Goal: Task Accomplishment & Management: Use online tool/utility

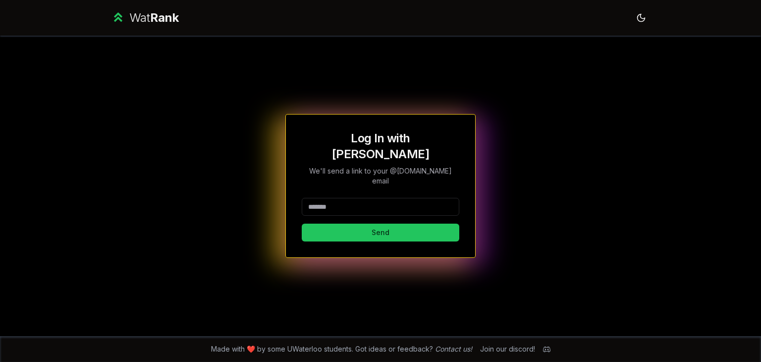
click at [346, 198] on input at bounding box center [381, 207] width 158 height 18
type input "*****"
click at [336, 225] on button "Send" at bounding box center [381, 232] width 158 height 18
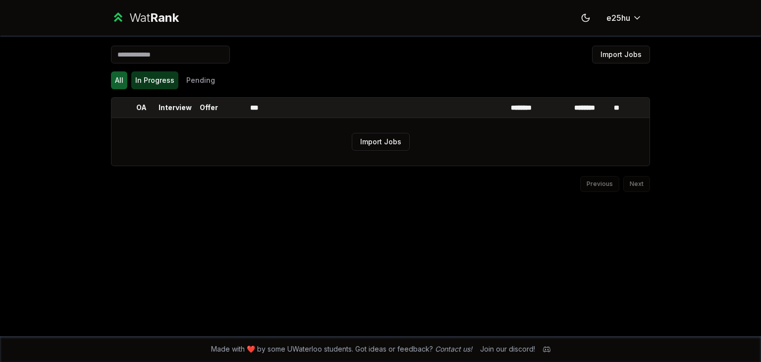
click at [169, 76] on button "In Progress" at bounding box center [154, 80] width 47 height 18
click at [198, 79] on button "Pending" at bounding box center [200, 80] width 37 height 18
click at [141, 78] on button "In Progress" at bounding box center [154, 80] width 47 height 18
click at [112, 80] on button "All" at bounding box center [119, 80] width 16 height 18
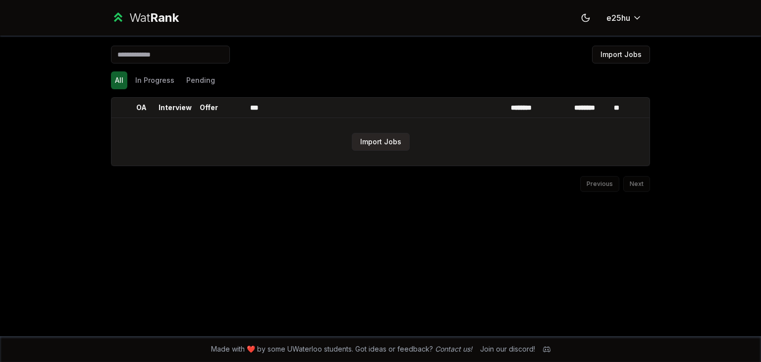
click at [384, 145] on button "Import Jobs" at bounding box center [381, 142] width 58 height 18
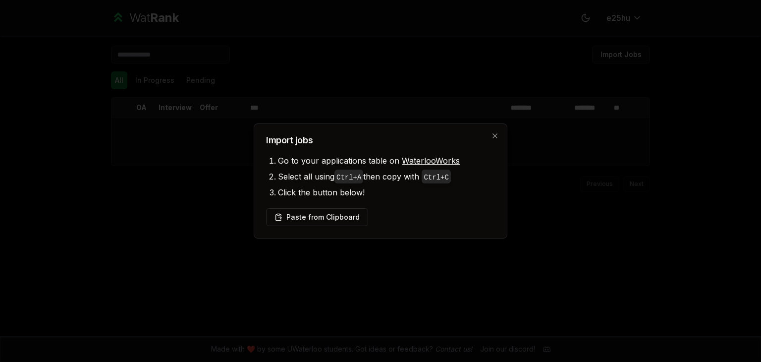
click at [499, 134] on div "Import jobs Go to your applications table on WaterlooWorks Select all using Ctr…" at bounding box center [381, 180] width 254 height 115
click at [330, 217] on button "Paste from Clipboard" at bounding box center [317, 217] width 102 height 18
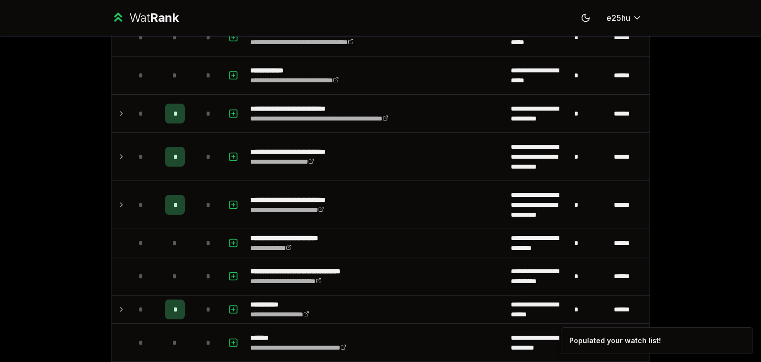
scroll to position [394, 0]
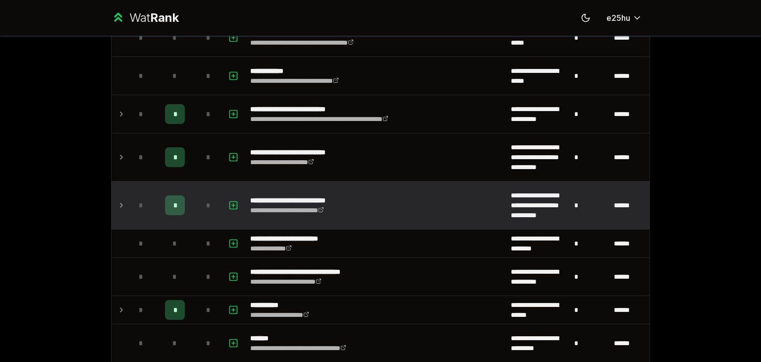
click at [166, 207] on div "*" at bounding box center [175, 205] width 20 height 20
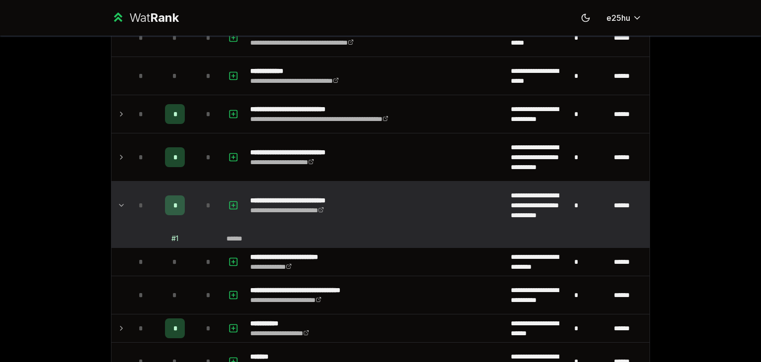
click at [117, 203] on icon at bounding box center [121, 205] width 8 height 12
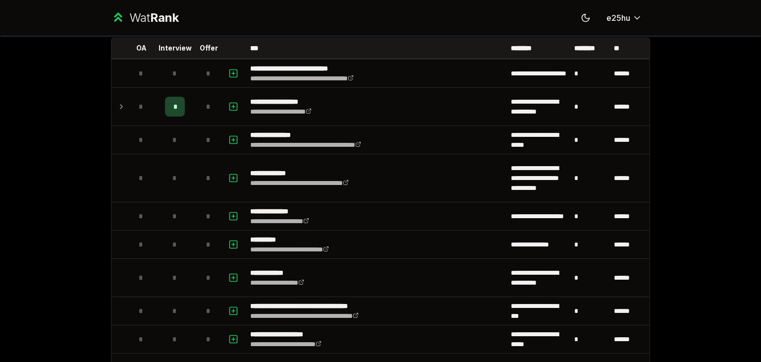
scroll to position [0, 0]
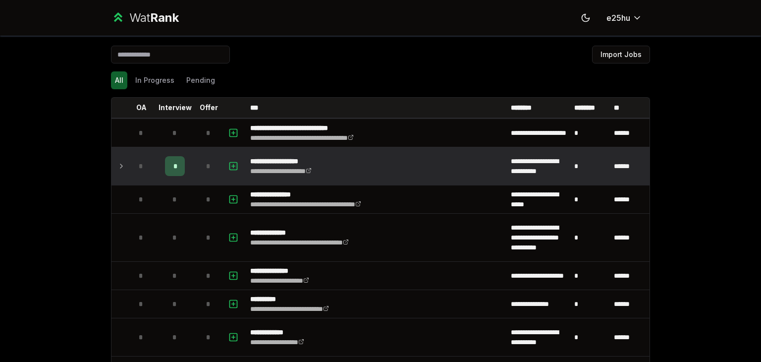
click at [117, 162] on icon at bounding box center [121, 166] width 8 height 12
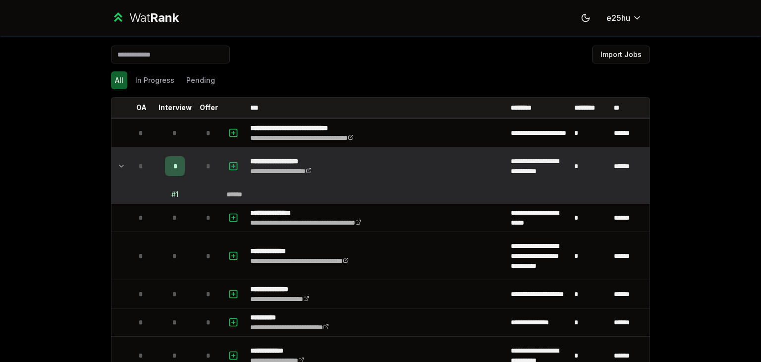
click at [117, 160] on icon at bounding box center [121, 166] width 8 height 12
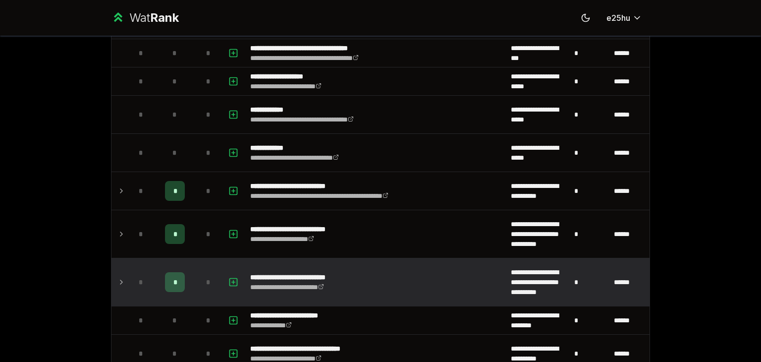
scroll to position [325, 0]
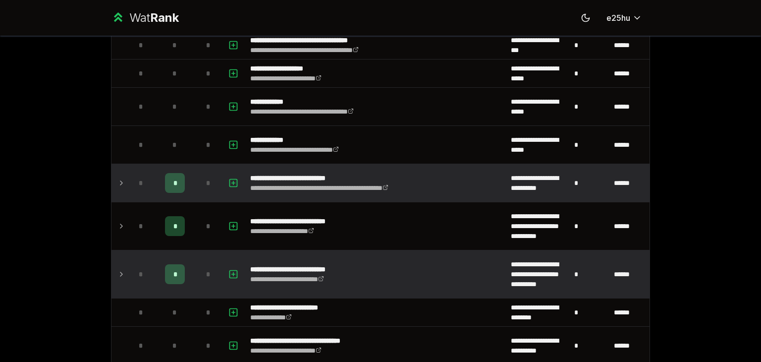
click at [118, 183] on icon at bounding box center [121, 183] width 8 height 12
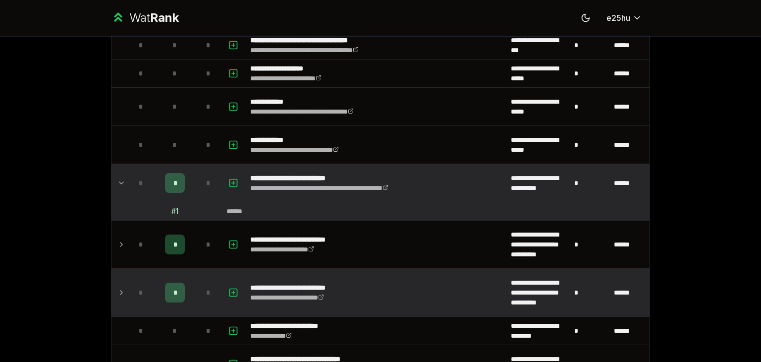
click at [118, 183] on icon at bounding box center [121, 183] width 8 height 12
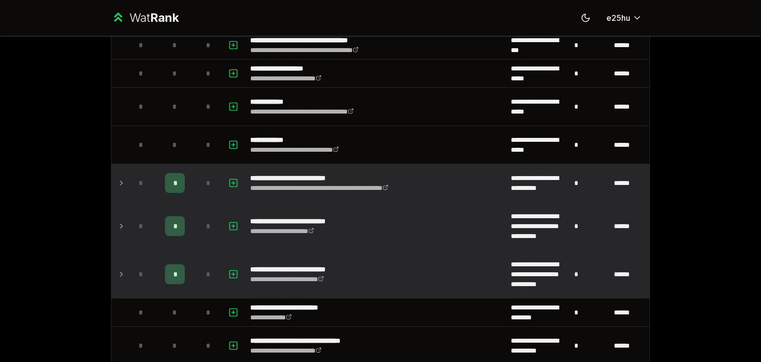
click at [117, 223] on icon at bounding box center [121, 226] width 8 height 12
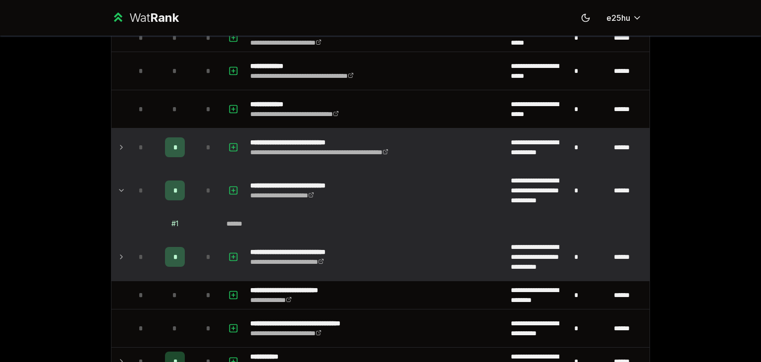
scroll to position [361, 0]
click at [117, 187] on icon at bounding box center [121, 190] width 8 height 12
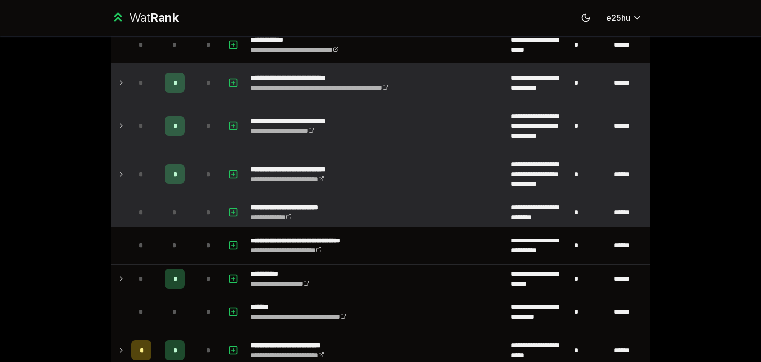
scroll to position [524, 0]
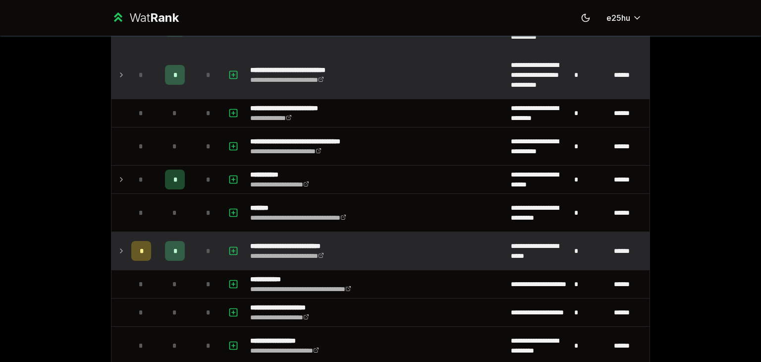
click at [121, 248] on icon at bounding box center [121, 251] width 8 height 12
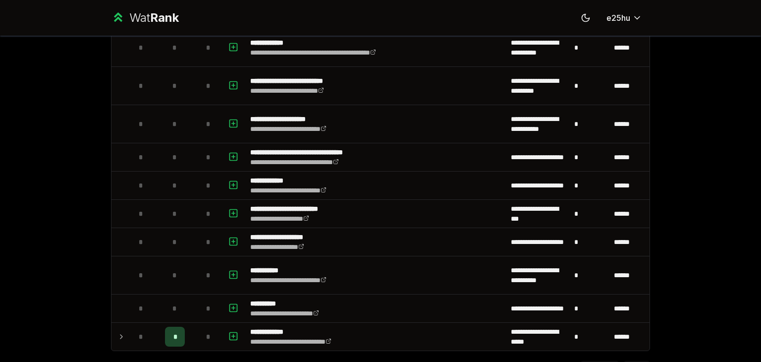
scroll to position [1401, 0]
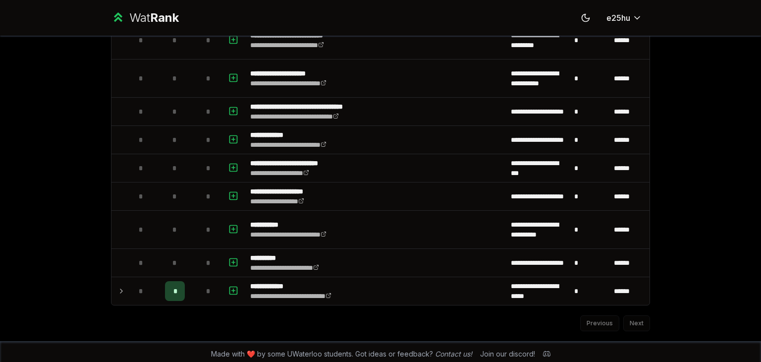
click at [632, 319] on div "Previous Next" at bounding box center [380, 318] width 539 height 26
click at [632, 315] on div "Previous Next" at bounding box center [380, 318] width 539 height 26
click at [687, 241] on div "**********" at bounding box center [380, 181] width 761 height 362
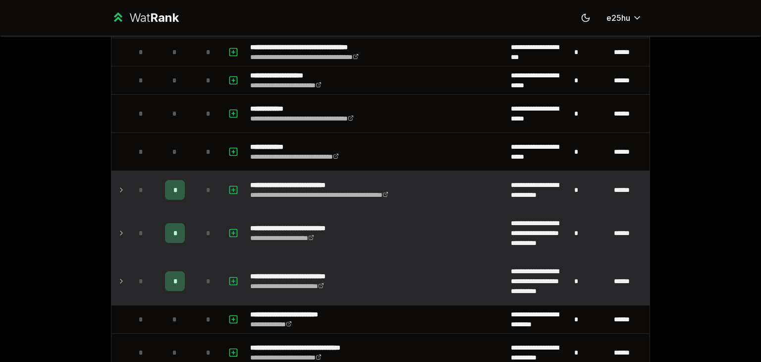
scroll to position [0, 0]
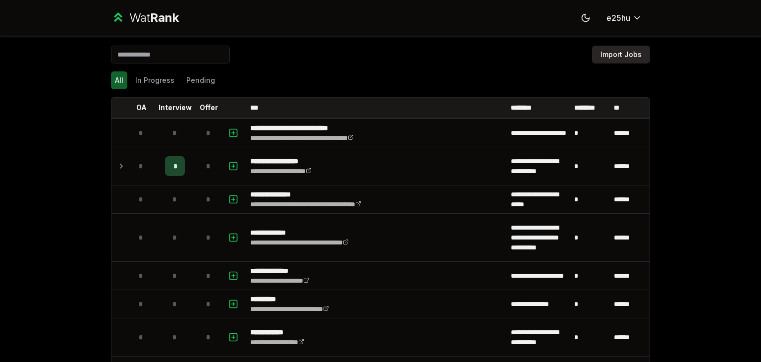
click at [626, 59] on button "Import Jobs" at bounding box center [621, 55] width 58 height 18
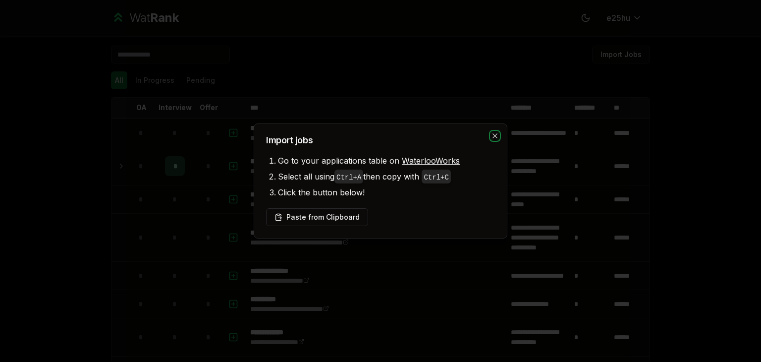
click at [498, 135] on icon "button" at bounding box center [495, 136] width 8 height 8
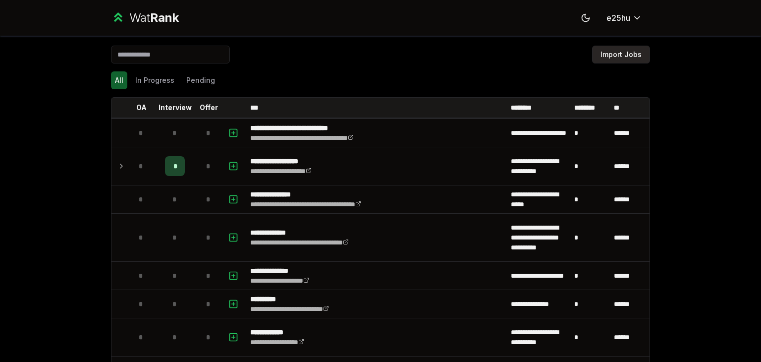
click at [615, 54] on button "Import Jobs" at bounding box center [621, 55] width 58 height 18
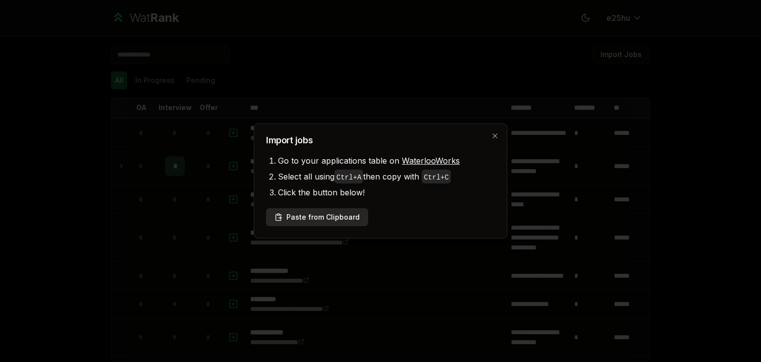
click at [323, 215] on button "Paste from Clipboard" at bounding box center [317, 217] width 102 height 18
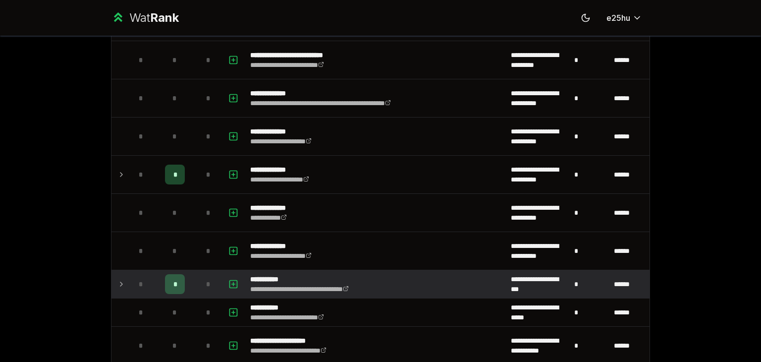
scroll to position [2688, 0]
